Goal: Task Accomplishment & Management: Use online tool/utility

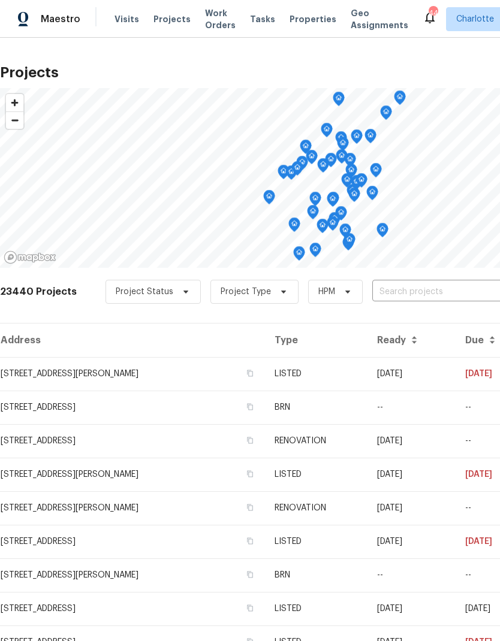
click at [423, 291] on input "text" at bounding box center [440, 292] width 137 height 19
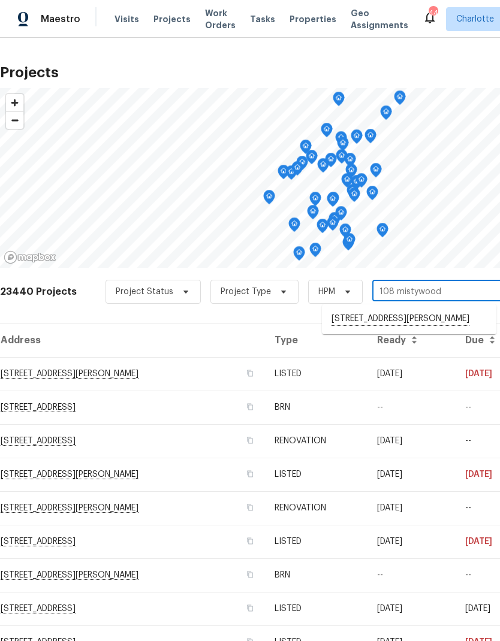
type input "108 mistywoo"
click at [449, 320] on li "[STREET_ADDRESS][PERSON_NAME]" at bounding box center [409, 319] width 174 height 20
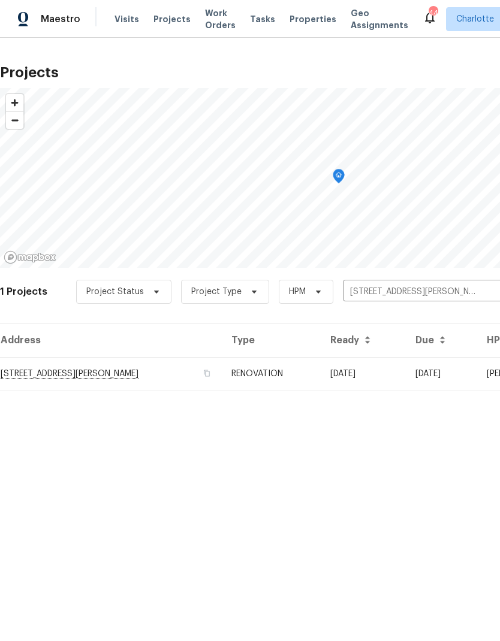
click at [406, 370] on td "09/10/25" at bounding box center [362, 374] width 85 height 34
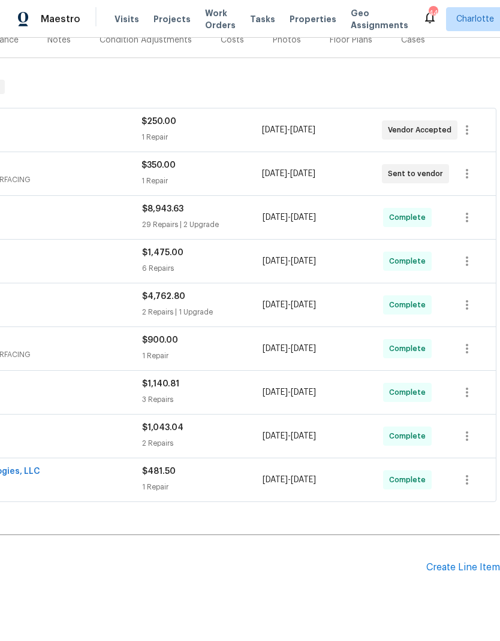
scroll to position [159, 177]
click at [451, 570] on div "Create Line Item" at bounding box center [463, 567] width 74 height 11
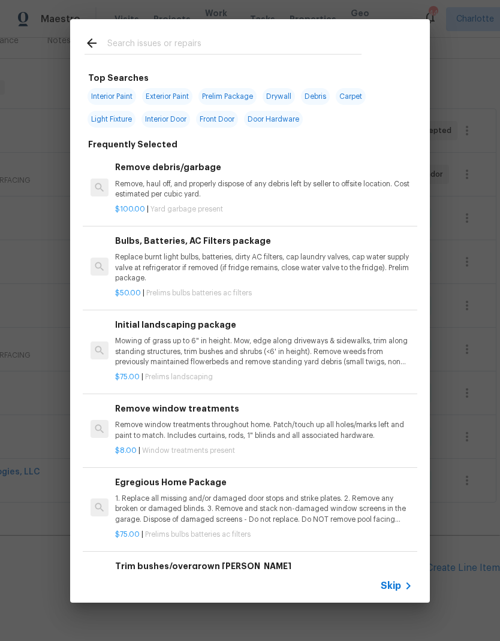
click at [179, 33] on div at bounding box center [222, 42] width 305 height 47
click at [158, 37] on input "text" at bounding box center [234, 45] width 254 height 18
type input "GC"
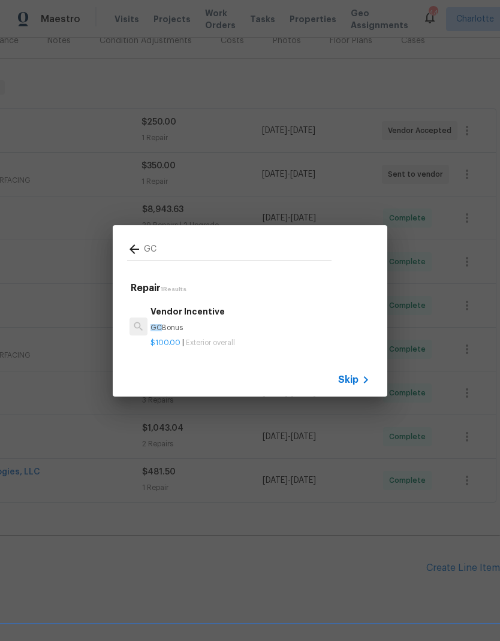
click at [214, 338] on p "$100.00 | Exterior overall" at bounding box center [259, 343] width 219 height 10
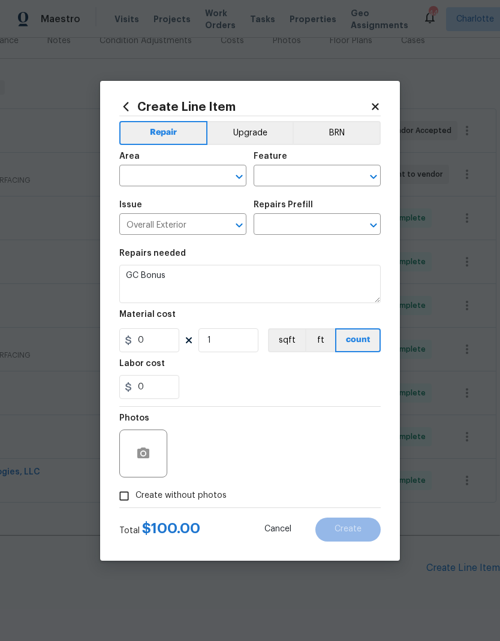
type input "Vendor Incentive $100.00"
type input "100"
click at [195, 182] on input "text" at bounding box center [165, 177] width 93 height 19
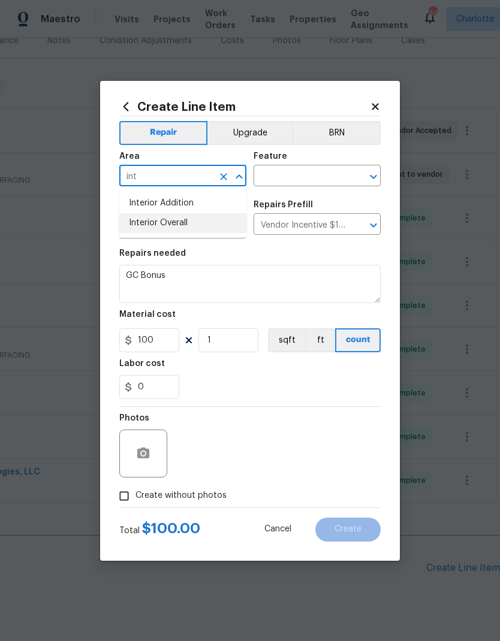
click at [184, 231] on li "Interior Overall" at bounding box center [182, 223] width 127 height 20
type input "Interior Overall"
click at [305, 184] on input "text" at bounding box center [299, 177] width 93 height 19
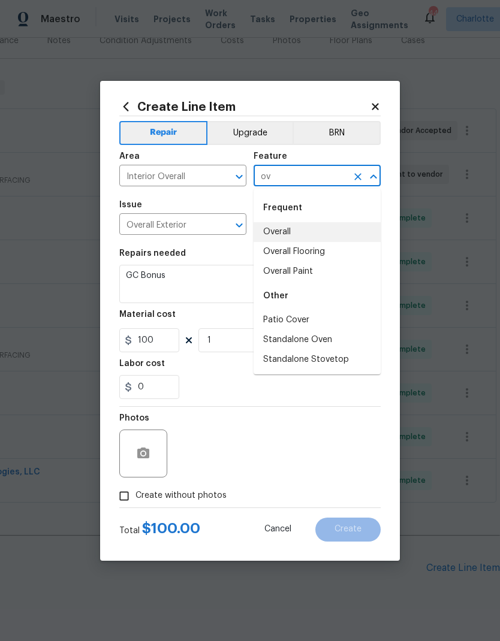
click at [290, 228] on li "Overall" at bounding box center [316, 232] width 127 height 20
type input "Overall"
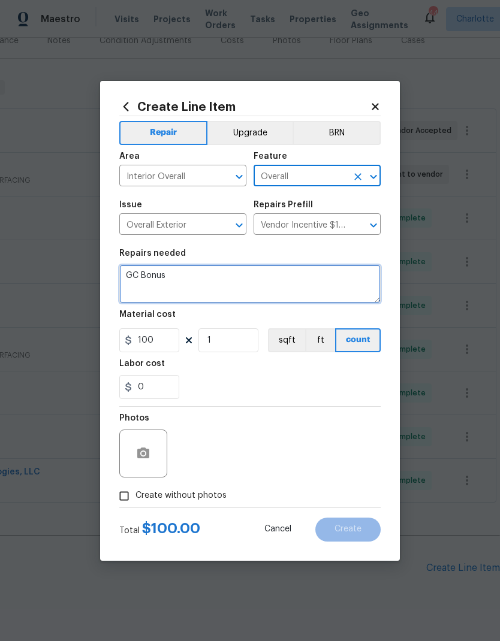
click at [223, 285] on textarea "GC Bonus" at bounding box center [249, 284] width 261 height 38
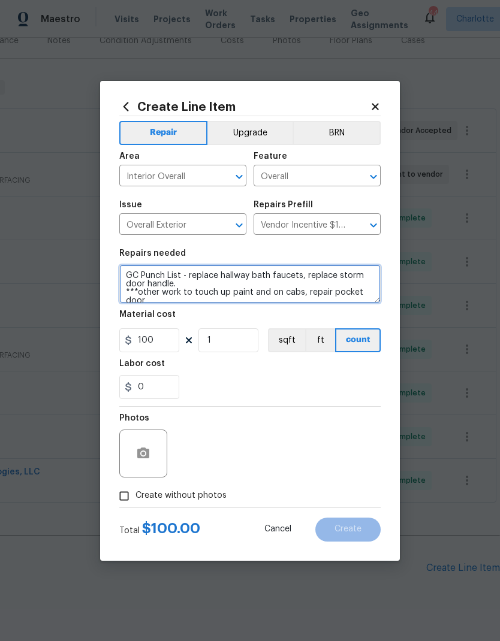
scroll to position [3, 0]
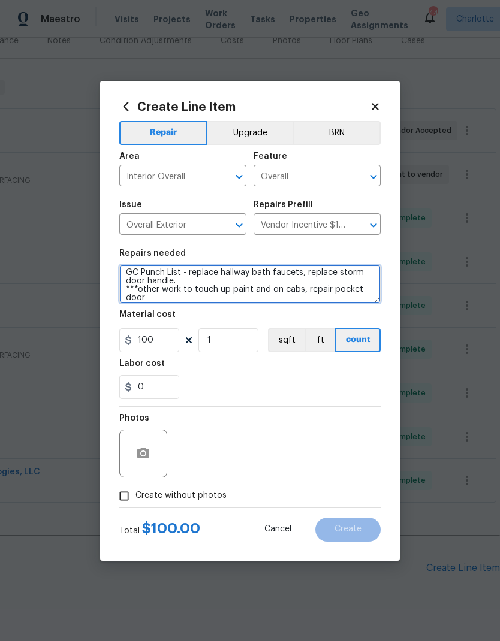
type textarea "GC Punch List - replace hallway bath faucets, replace storm door handle. ***oth…"
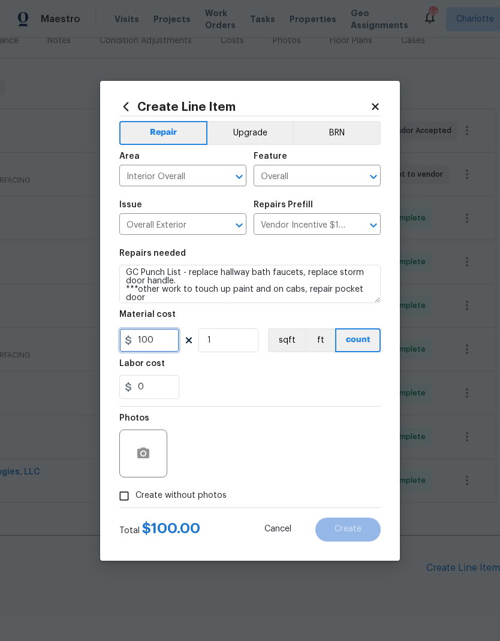
click at [174, 345] on input "100" at bounding box center [149, 340] width 60 height 24
type input "150"
click at [362, 376] on div "0" at bounding box center [249, 387] width 261 height 24
click at [125, 499] on input "Create without photos" at bounding box center [124, 496] width 23 height 23
checkbox input "true"
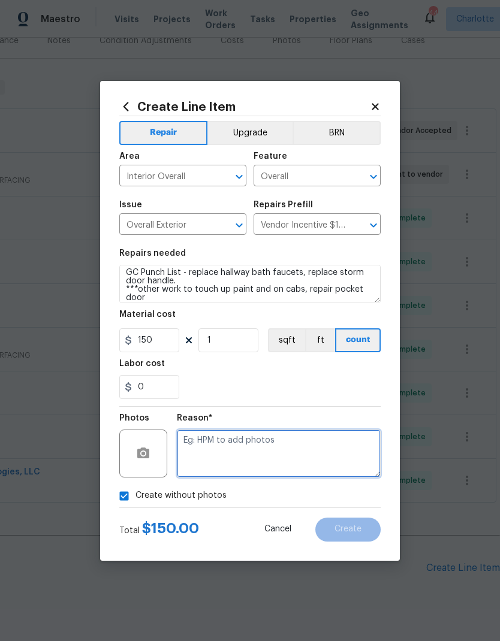
click at [325, 455] on textarea at bounding box center [279, 453] width 204 height 48
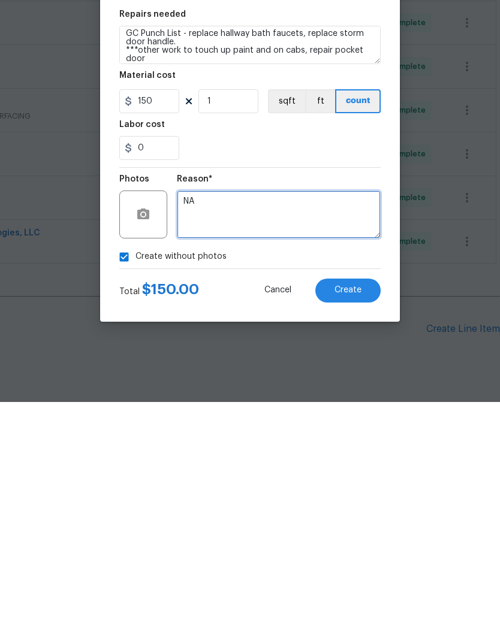
type textarea "NA"
click at [356, 525] on span "Create" at bounding box center [347, 529] width 27 height 9
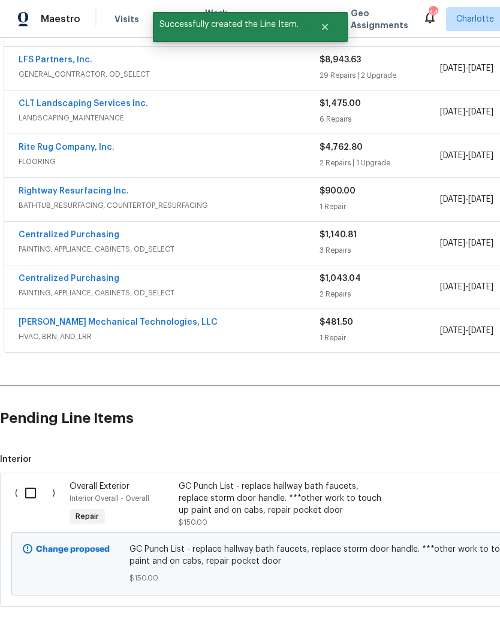
scroll to position [308, 0]
click at [30, 481] on input "checkbox" at bounding box center [35, 493] width 34 height 25
checkbox input "true"
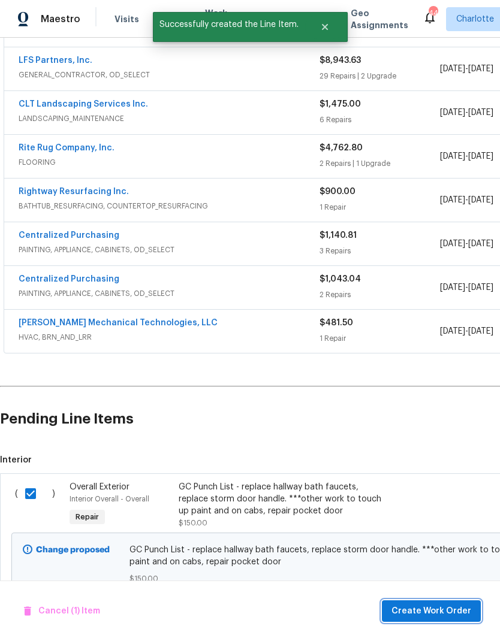
click at [455, 617] on span "Create Work Order" at bounding box center [431, 611] width 80 height 15
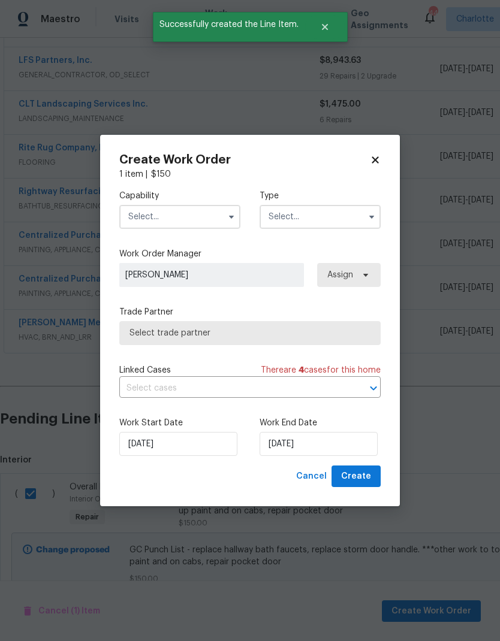
click at [236, 214] on button "button" at bounding box center [231, 217] width 14 height 14
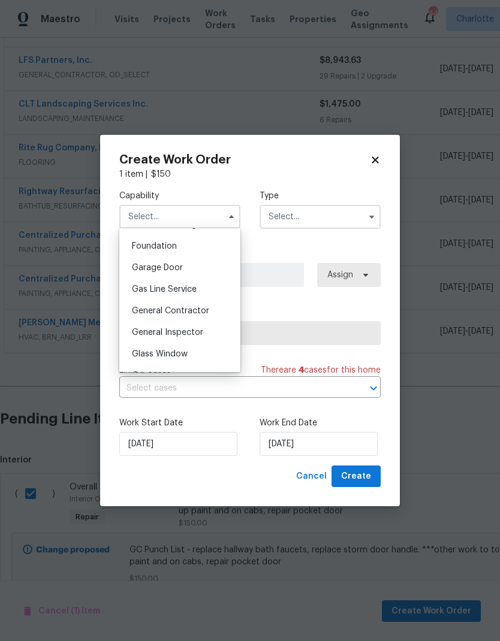
scroll to position [522, 0]
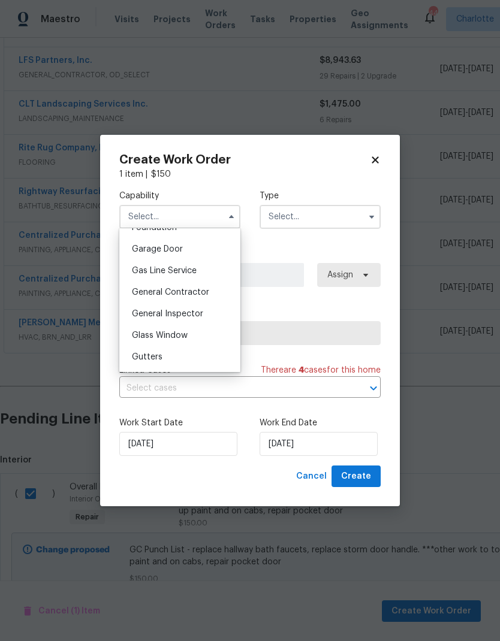
click at [214, 279] on div "Gas Line Service" at bounding box center [179, 271] width 115 height 22
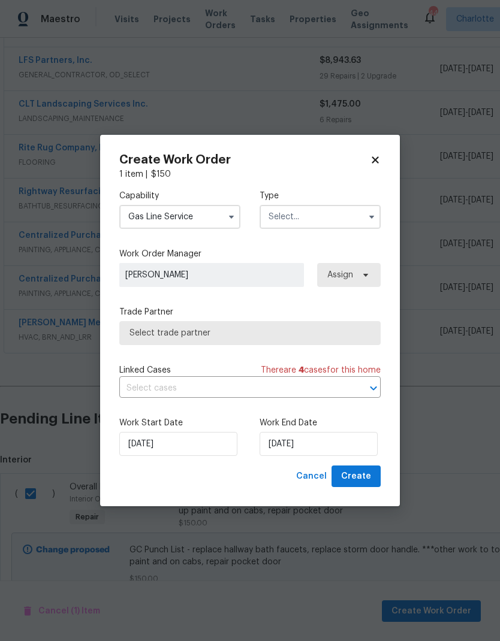
click at [222, 216] on input "Gas Line Service" at bounding box center [179, 217] width 121 height 24
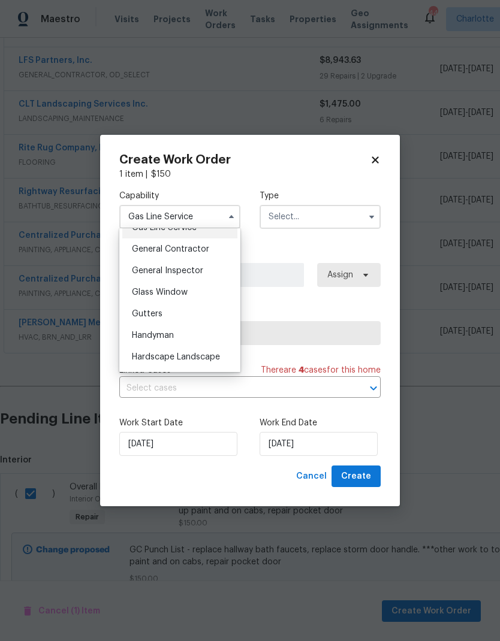
scroll to position [561, 0]
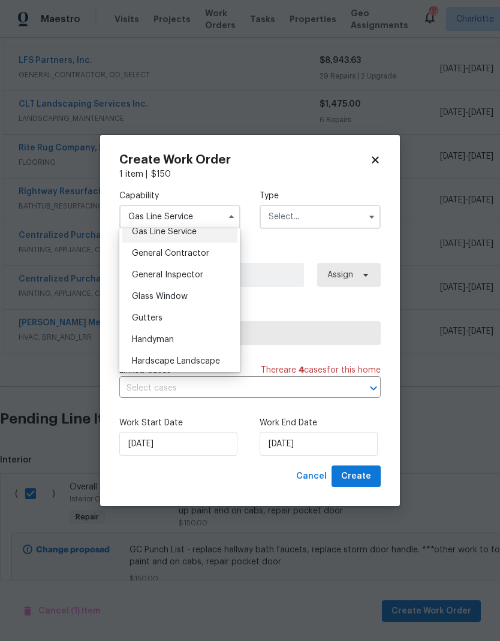
click at [206, 254] on span "General Contractor" at bounding box center [170, 253] width 77 height 8
type input "General Contractor"
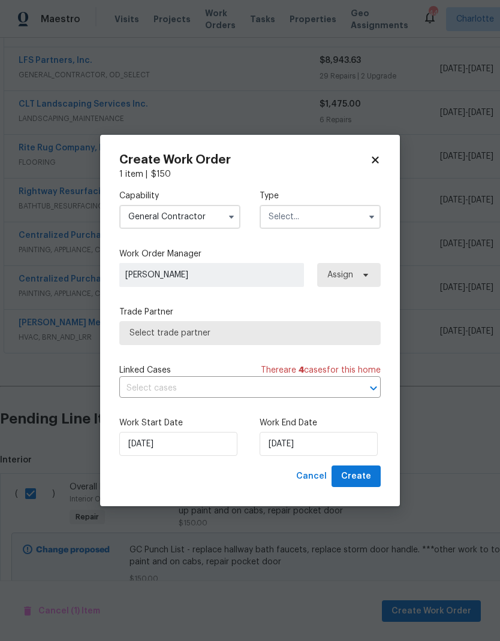
click at [323, 222] on input "text" at bounding box center [319, 217] width 121 height 24
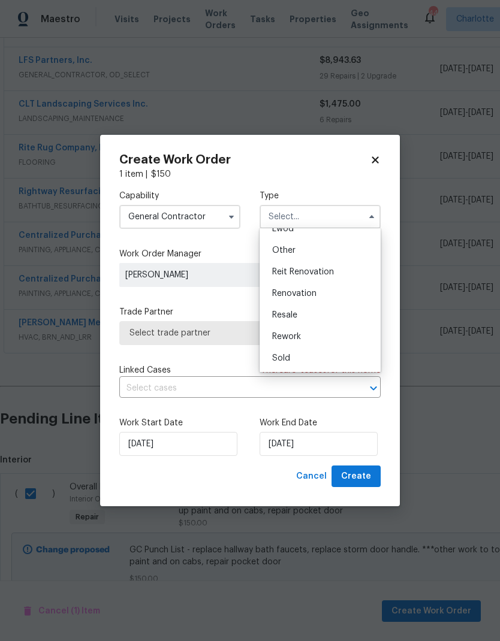
scroll to position [143, 0]
click at [298, 294] on span "Renovation" at bounding box center [294, 293] width 44 height 8
type input "Renovation"
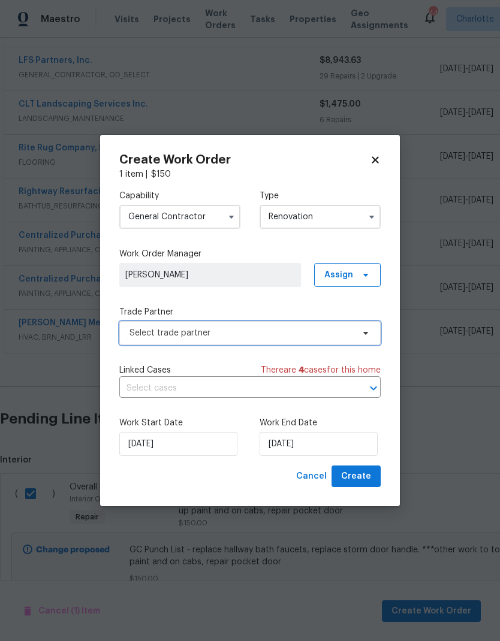
click at [363, 332] on icon at bounding box center [366, 333] width 10 height 10
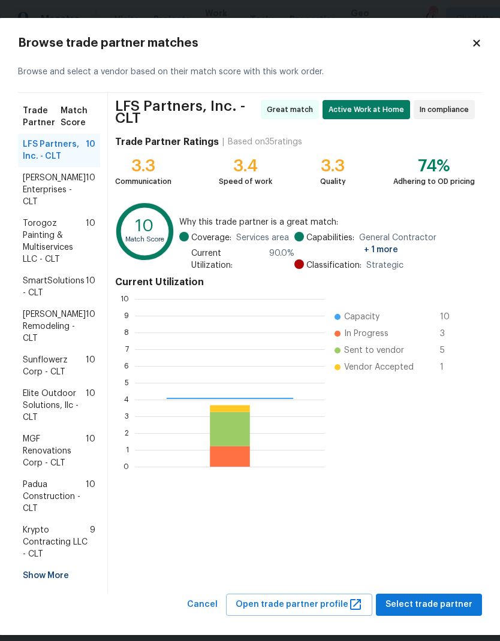
scroll to position [168, 190]
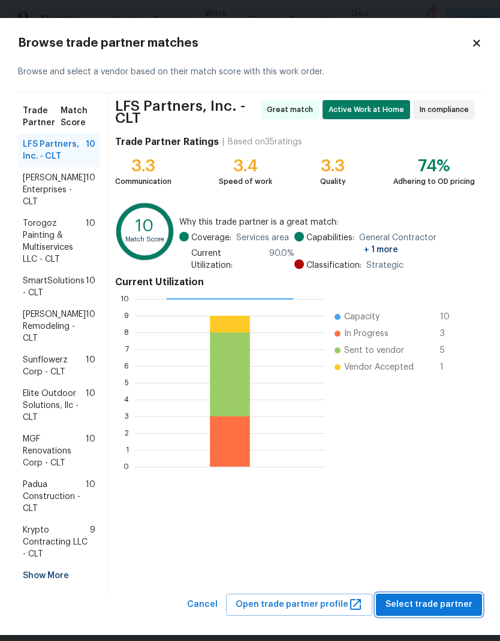
click at [450, 602] on span "Select trade partner" at bounding box center [428, 604] width 87 height 15
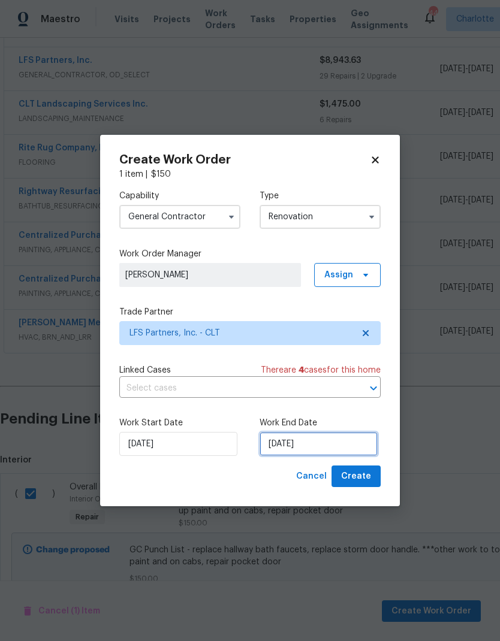
click at [334, 450] on input "[DATE]" at bounding box center [318, 444] width 118 height 24
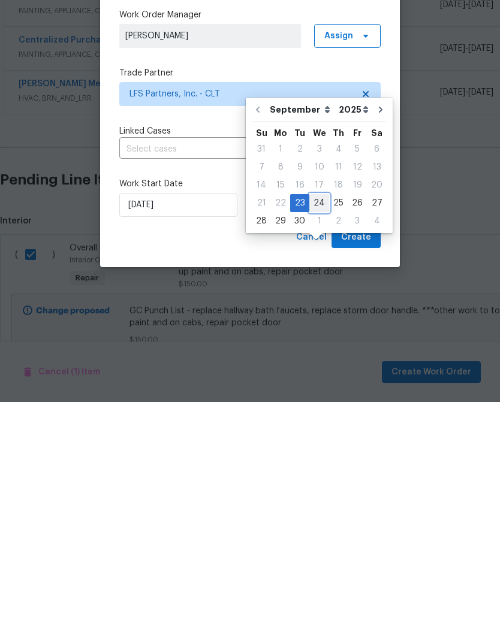
click at [316, 434] on div "24" at bounding box center [319, 442] width 20 height 17
type input "[DATE]"
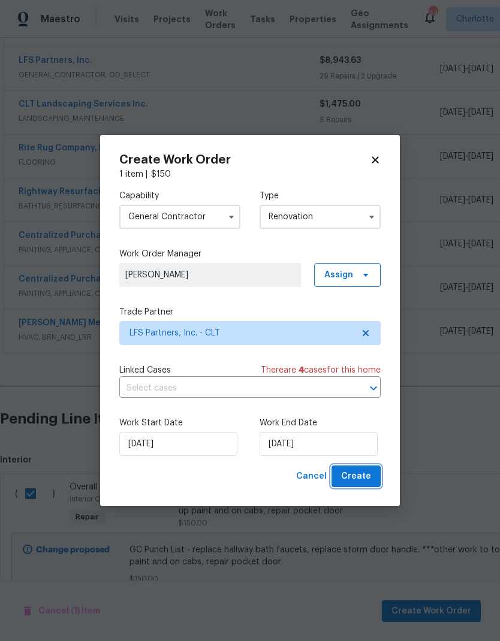
click at [371, 477] on button "Create" at bounding box center [355, 476] width 49 height 22
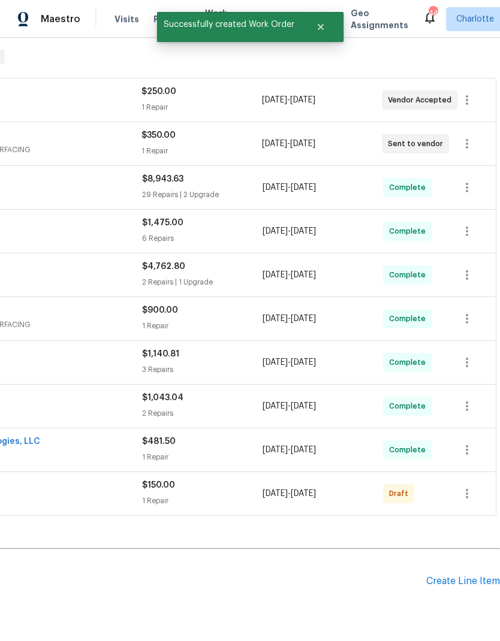
scroll to position [188, 177]
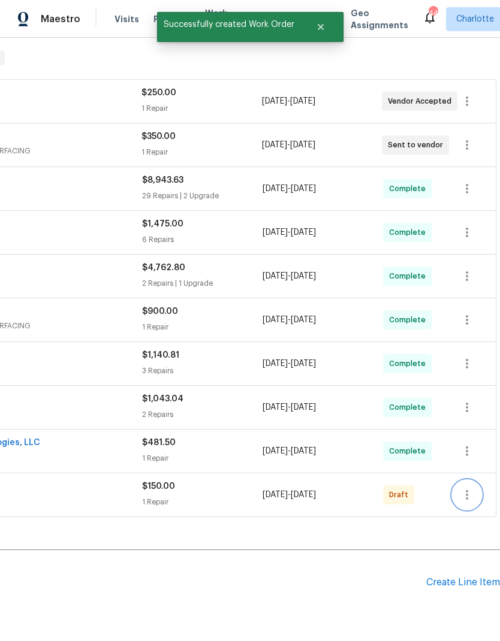
click at [470, 488] on icon "button" at bounding box center [466, 495] width 14 height 14
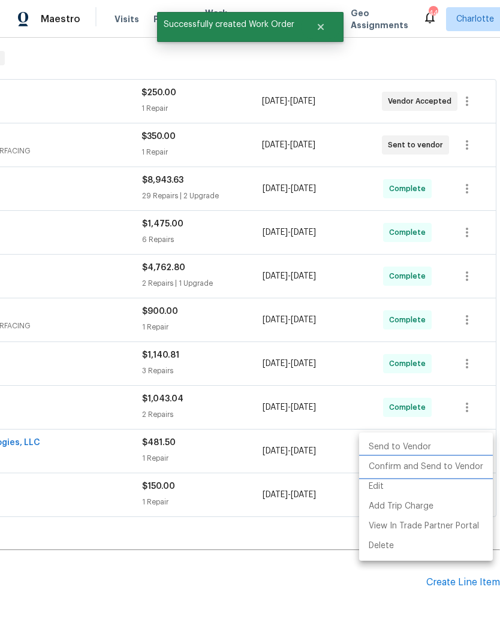
click at [429, 467] on li "Confirm and Send to Vendor" at bounding box center [426, 467] width 134 height 20
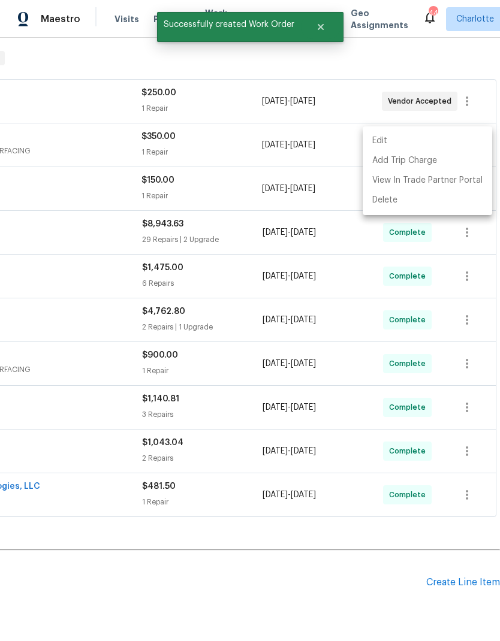
click at [350, 552] on div at bounding box center [250, 320] width 500 height 641
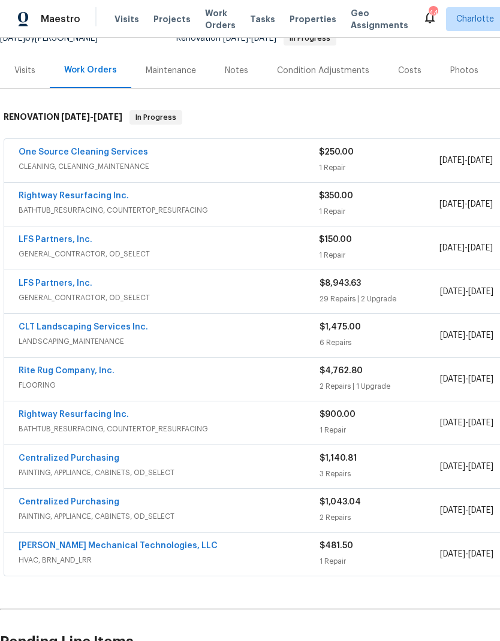
scroll to position [121, -3]
